Goal: Task Accomplishment & Management: Manage account settings

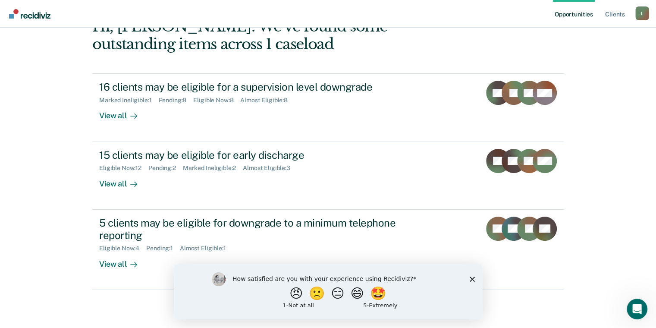
scroll to position [98, 0]
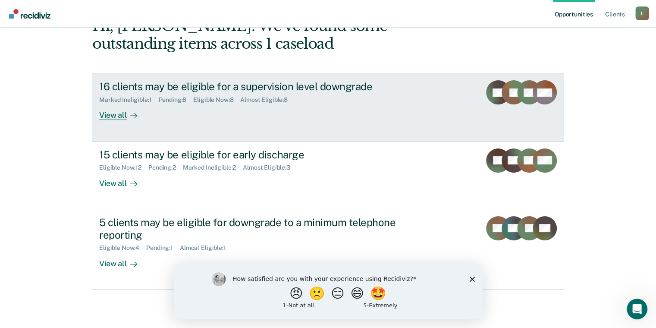
click at [123, 117] on div "View all" at bounding box center [123, 112] width 48 height 17
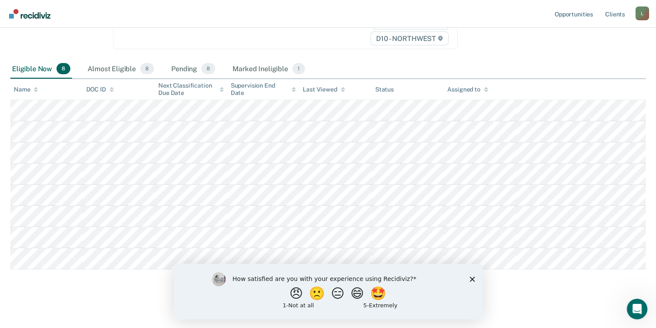
scroll to position [164, 0]
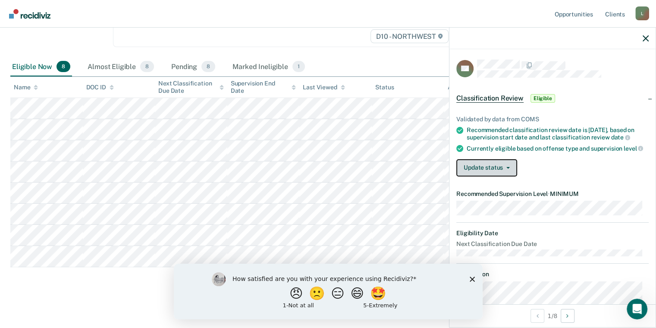
click at [503, 176] on button "Update status" at bounding box center [487, 167] width 61 height 17
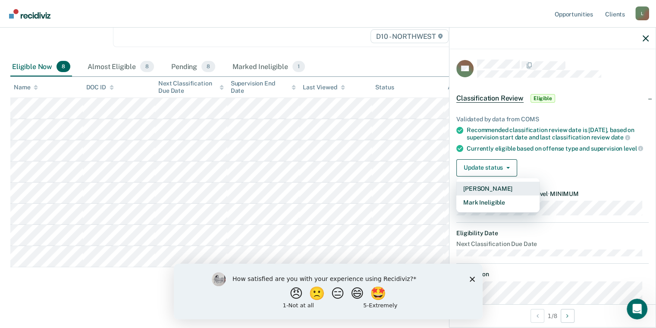
click at [502, 195] on button "[PERSON_NAME]" at bounding box center [498, 189] width 83 height 14
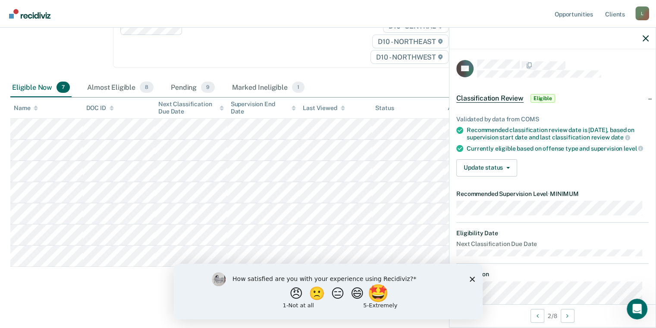
click at [389, 295] on button "🤩" at bounding box center [378, 292] width 23 height 17
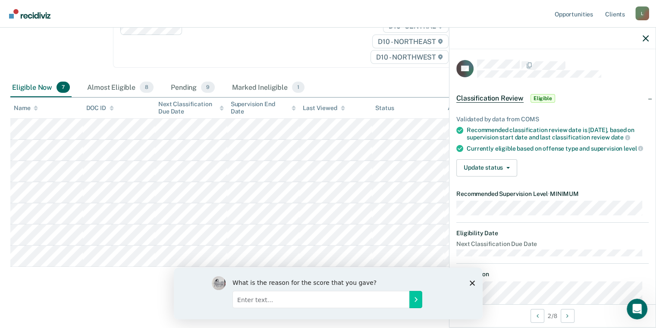
click at [488, 183] on div "Validated by data from COMS Recommended classification review date is [DATE], b…" at bounding box center [553, 143] width 206 height 82
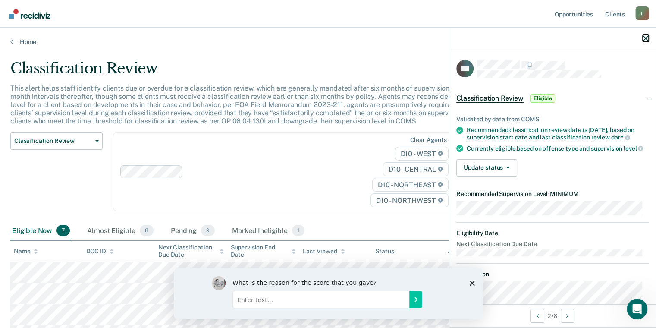
click at [644, 37] on icon "button" at bounding box center [646, 38] width 6 height 6
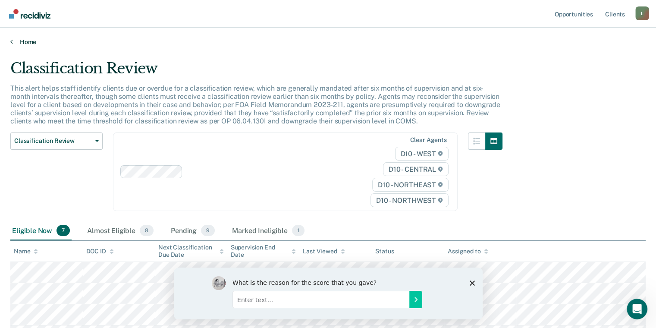
click at [14, 41] on link "Home" at bounding box center [328, 42] width 636 height 8
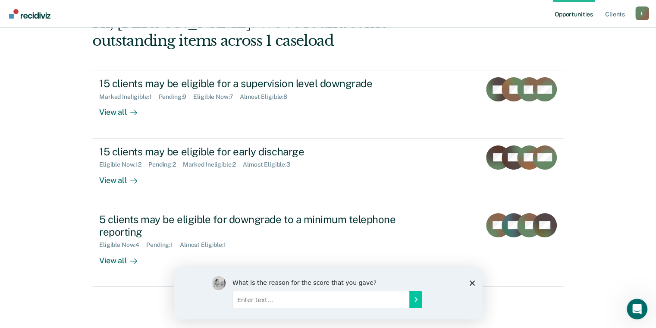
scroll to position [112, 0]
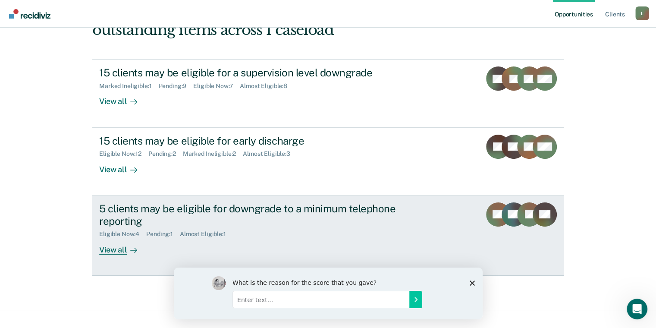
click at [365, 226] on div "5 clients may be eligible for downgrade to a minimum telephone reporting" at bounding box center [250, 214] width 303 height 25
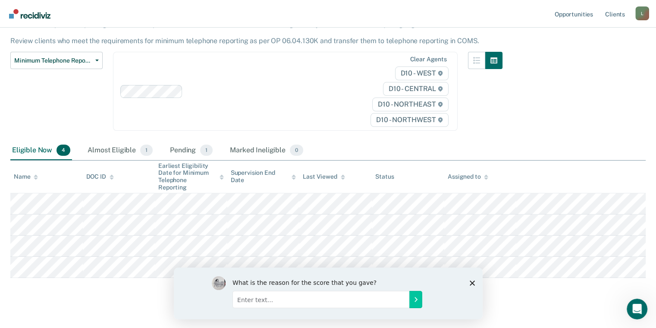
scroll to position [67, 0]
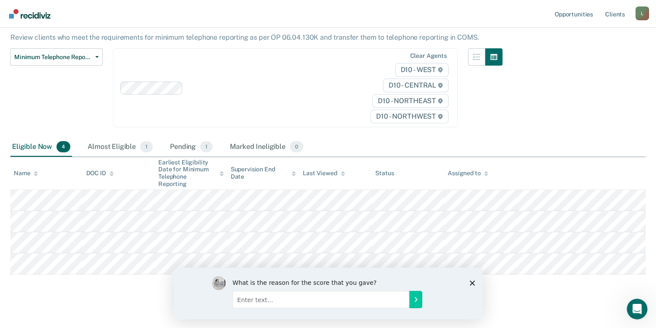
click at [515, 163] on th "Assigned to" at bounding box center [480, 173] width 72 height 33
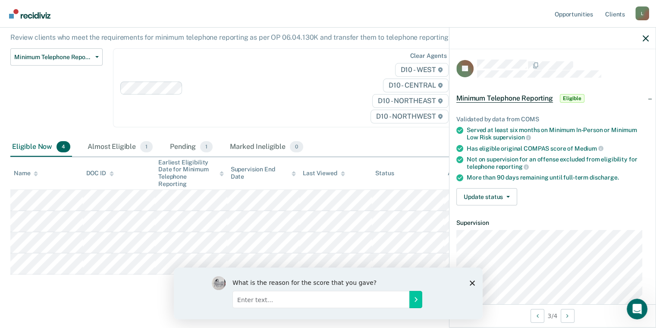
click at [524, 188] on div "Update status [PERSON_NAME] Mark Ineligible" at bounding box center [553, 196] width 192 height 17
click at [510, 192] on button "Update status" at bounding box center [487, 196] width 61 height 17
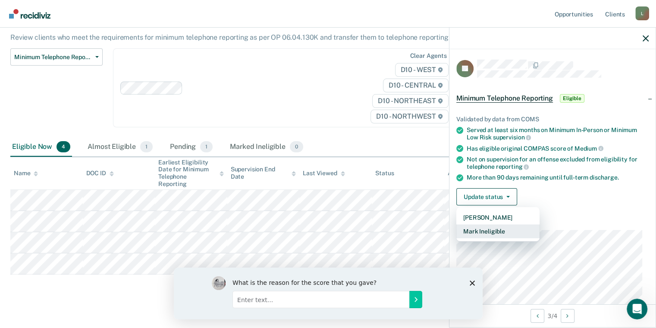
click at [504, 232] on button "Mark Ineligible" at bounding box center [498, 231] width 83 height 14
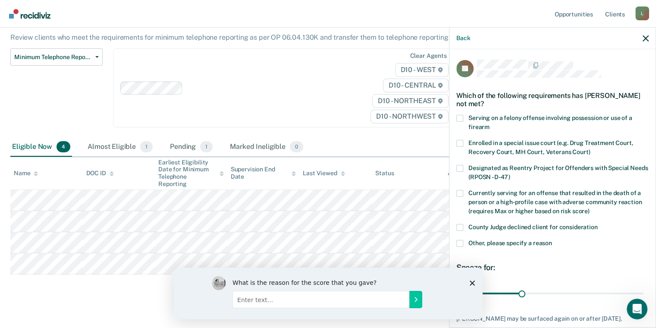
scroll to position [50, 0]
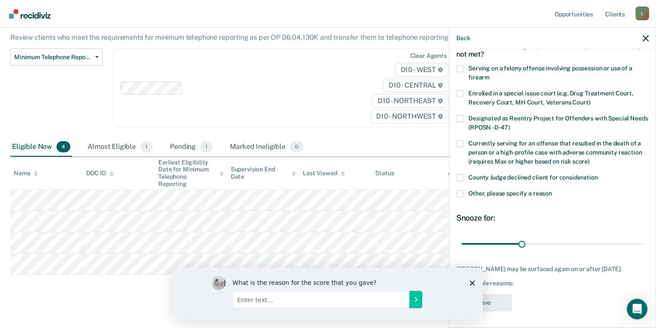
click at [470, 285] on polygon "Close survey" at bounding box center [471, 282] width 5 height 5
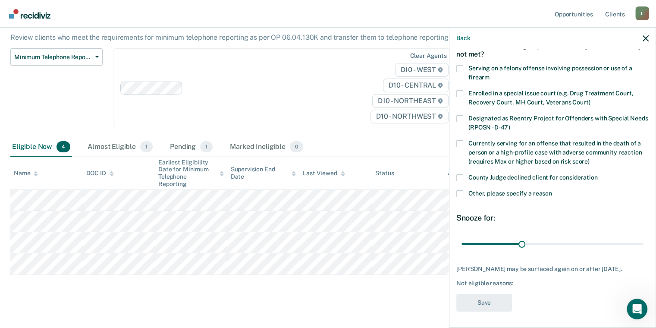
click at [463, 188] on div "County Judge declined client for consideration" at bounding box center [553, 182] width 192 height 16
click at [459, 193] on span at bounding box center [460, 193] width 7 height 7
click at [552, 190] on input "Other, please specify a reason" at bounding box center [552, 190] width 0 height 0
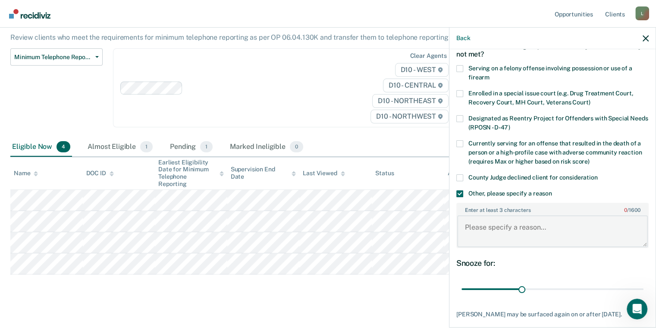
click at [488, 230] on textarea "Enter at least 3 characters 0 / 1600" at bounding box center [552, 231] width 191 height 32
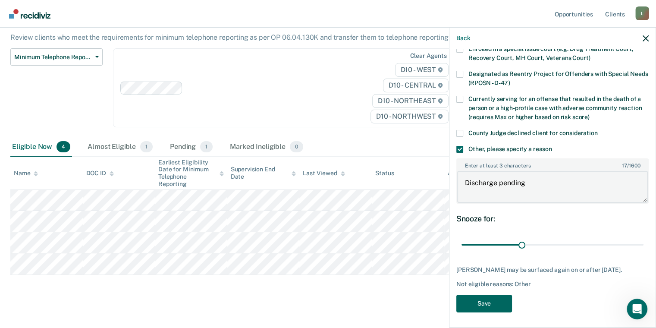
type textarea "Discharge pending"
click at [489, 303] on button "Save" at bounding box center [485, 304] width 56 height 18
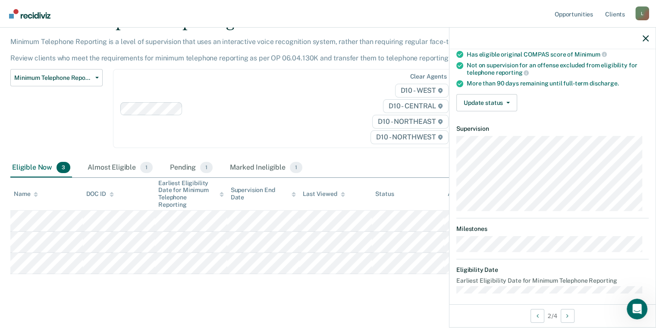
scroll to position [98, 0]
